Goal: Information Seeking & Learning: Learn about a topic

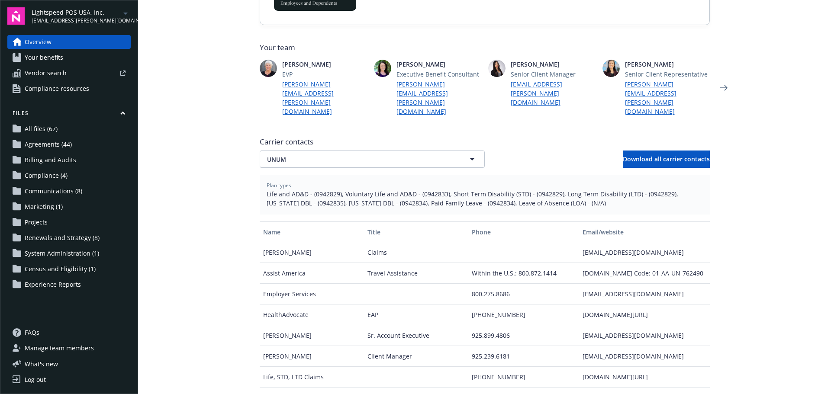
scroll to position [214, 0]
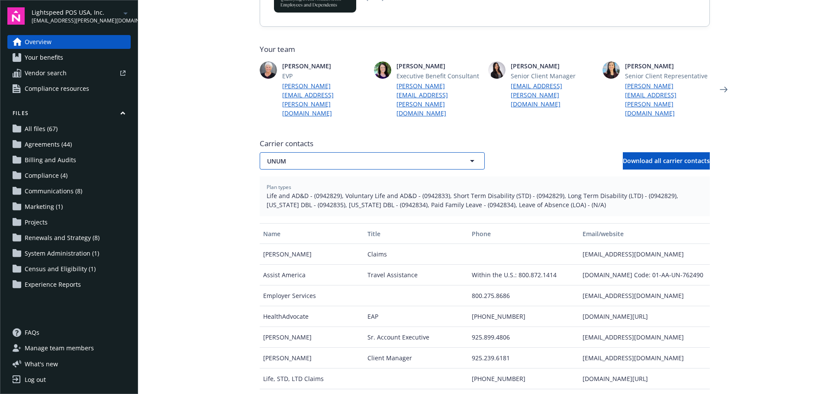
click at [301, 157] on span "UNUM" at bounding box center [357, 161] width 180 height 9
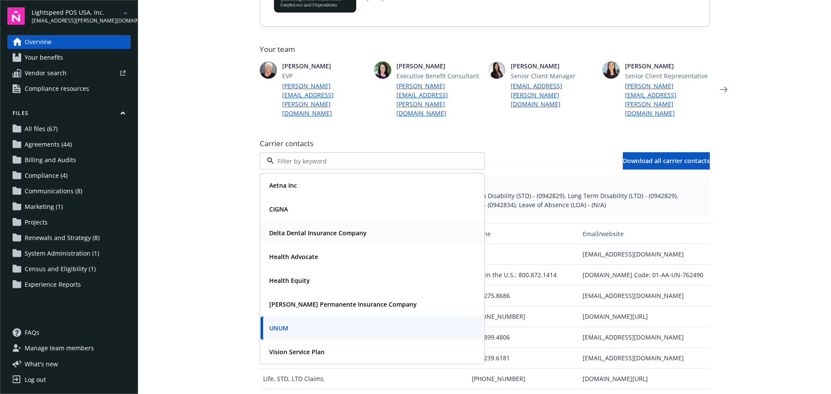
click at [286, 227] on div "Delta Dental Insurance Company" at bounding box center [317, 233] width 103 height 13
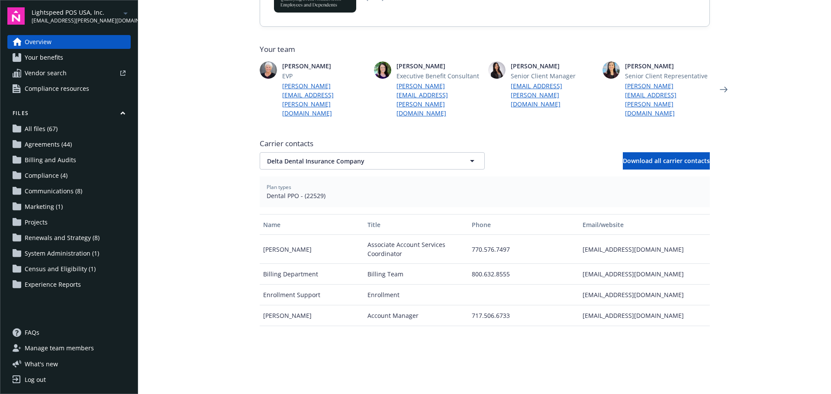
click at [194, 326] on main "Welcome to Navigator Project plan Newfront news View all news Case Study: How t…" at bounding box center [484, 197] width 693 height 394
